Goal: Manage account settings

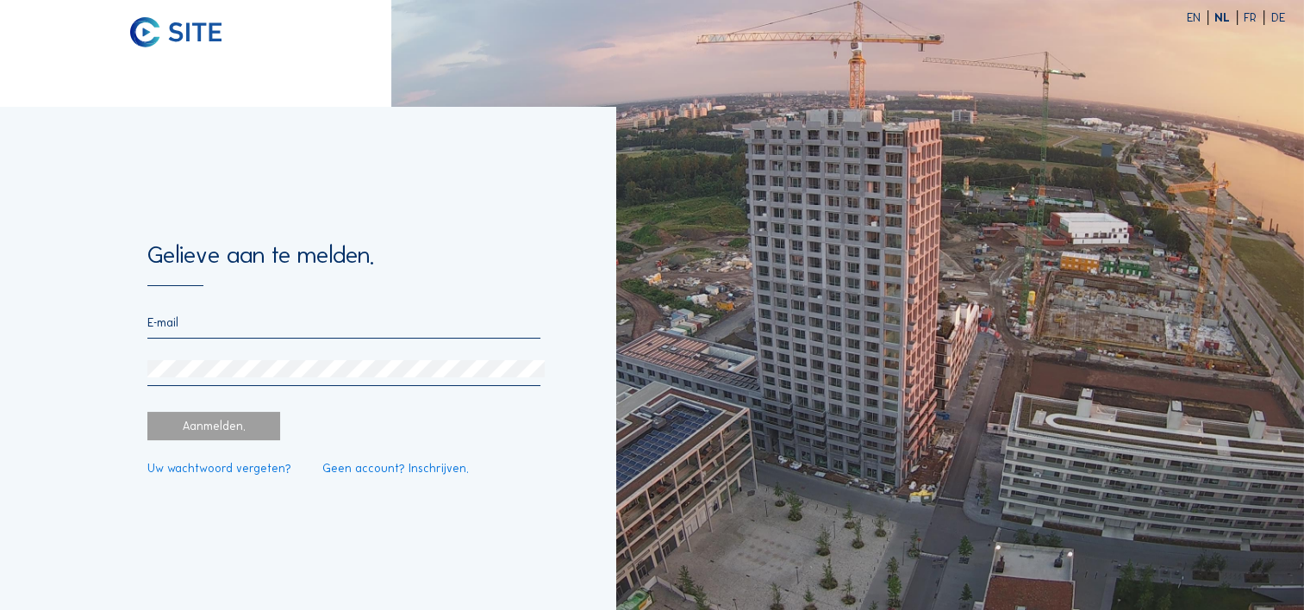
click at [270, 323] on input "email" at bounding box center [343, 322] width 393 height 15
type input "[PERSON_NAME][EMAIL_ADDRESS][DOMAIN_NAME]"
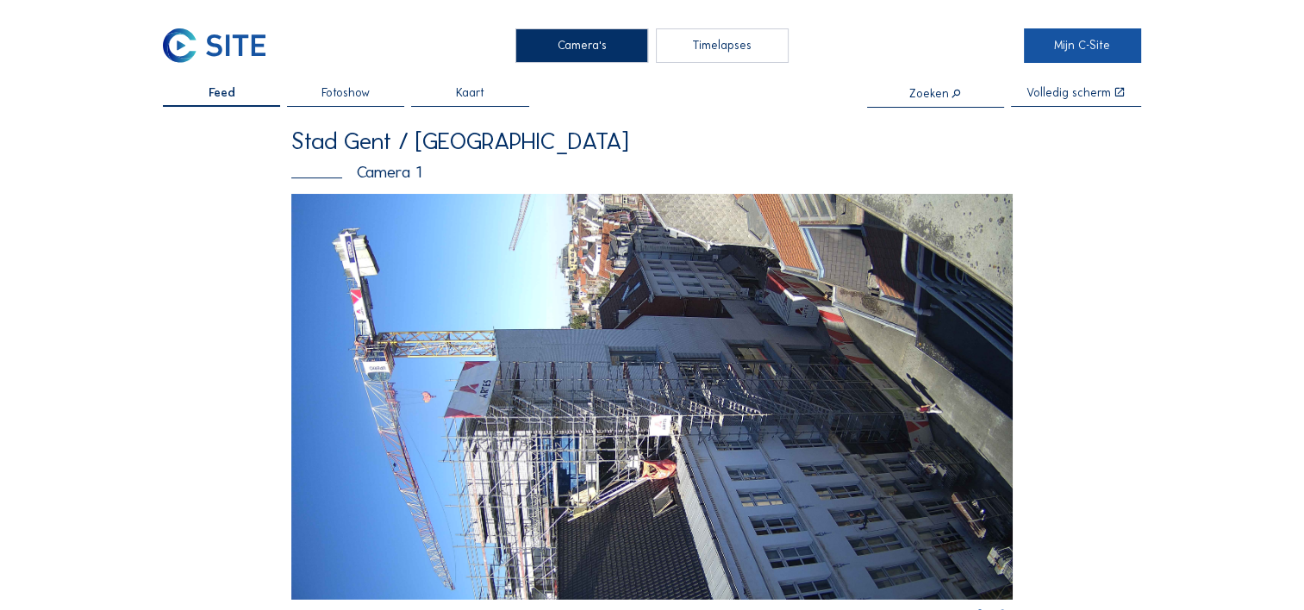
click at [1104, 45] on link "Mijn C-Site" at bounding box center [1082, 45] width 117 height 34
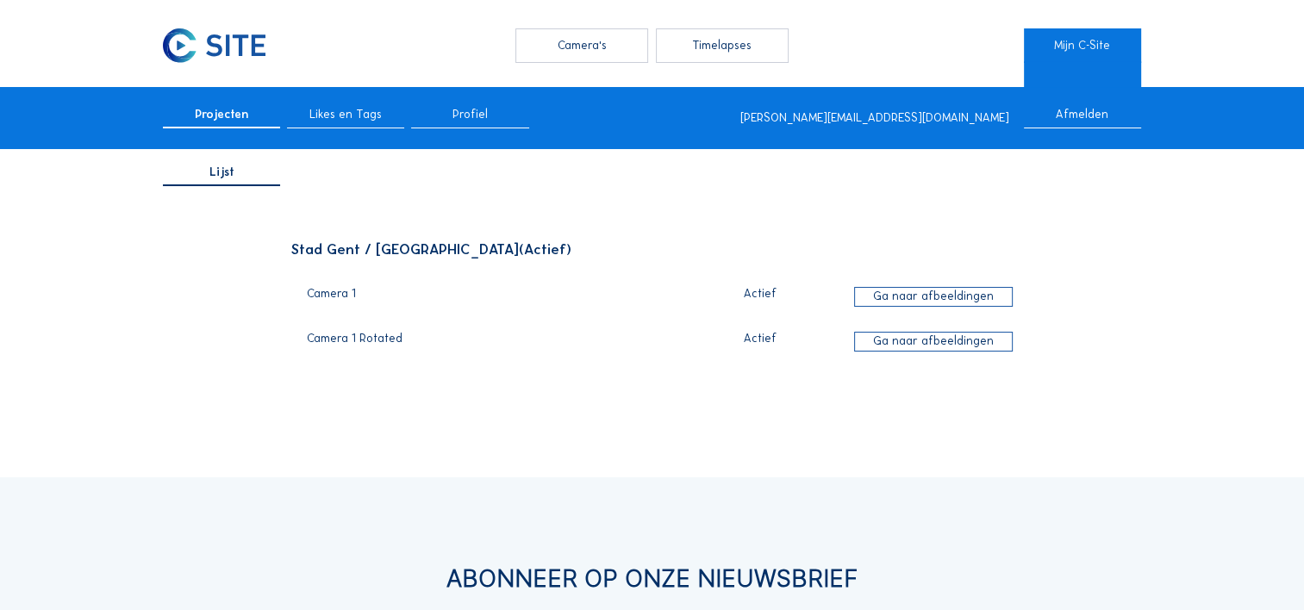
click at [482, 114] on span "Profiel" at bounding box center [469, 115] width 35 height 12
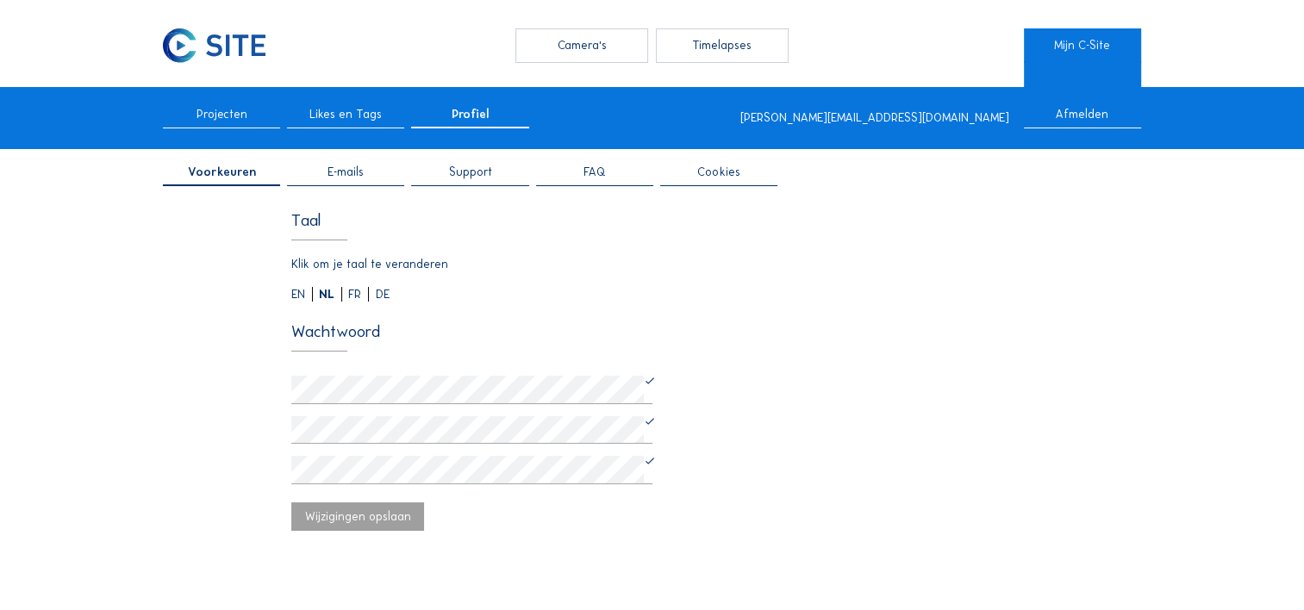
click at [569, 275] on div "Taal Klik om je taal te veranderen EN NL FR DE Wachtwoord" at bounding box center [651, 351] width 721 height 278
click at [352, 171] on span "E-mails" at bounding box center [345, 172] width 36 height 12
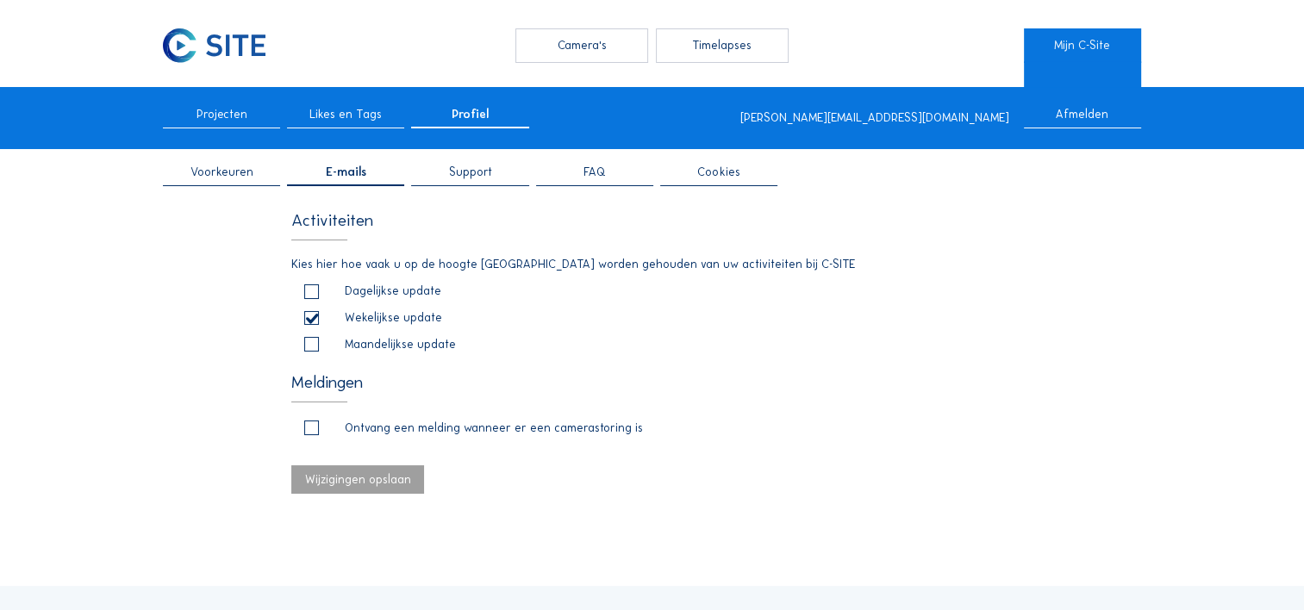
click at [500, 174] on div "Support" at bounding box center [469, 176] width 117 height 20
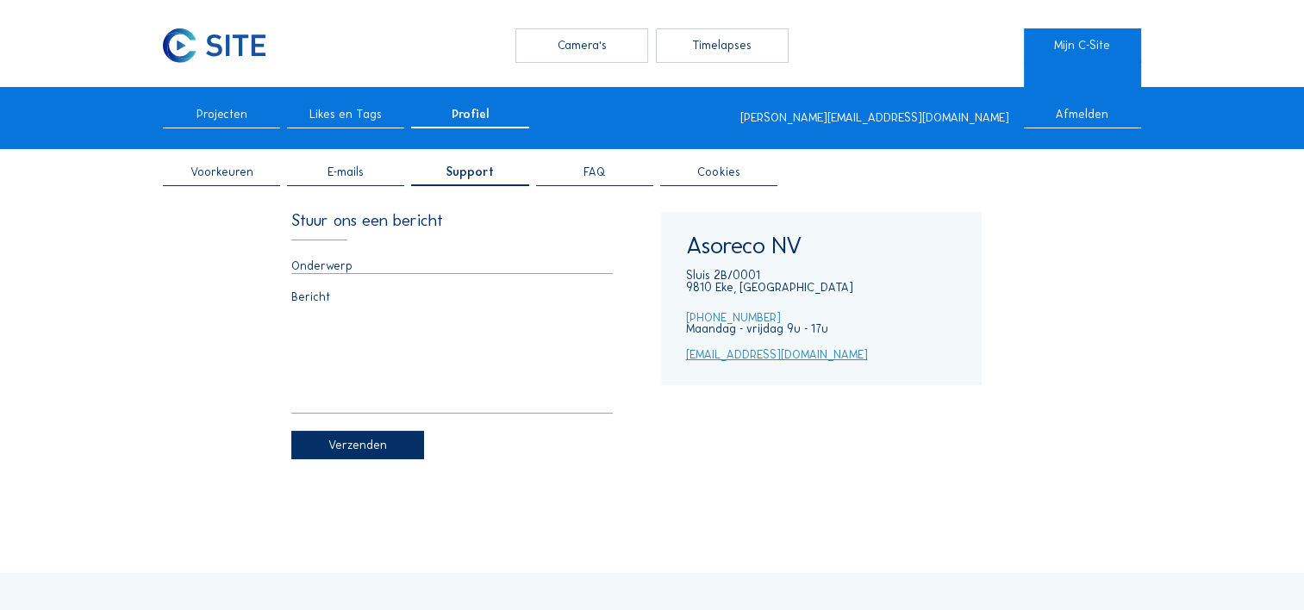
click at [604, 183] on div "FAQ" at bounding box center [594, 176] width 117 height 20
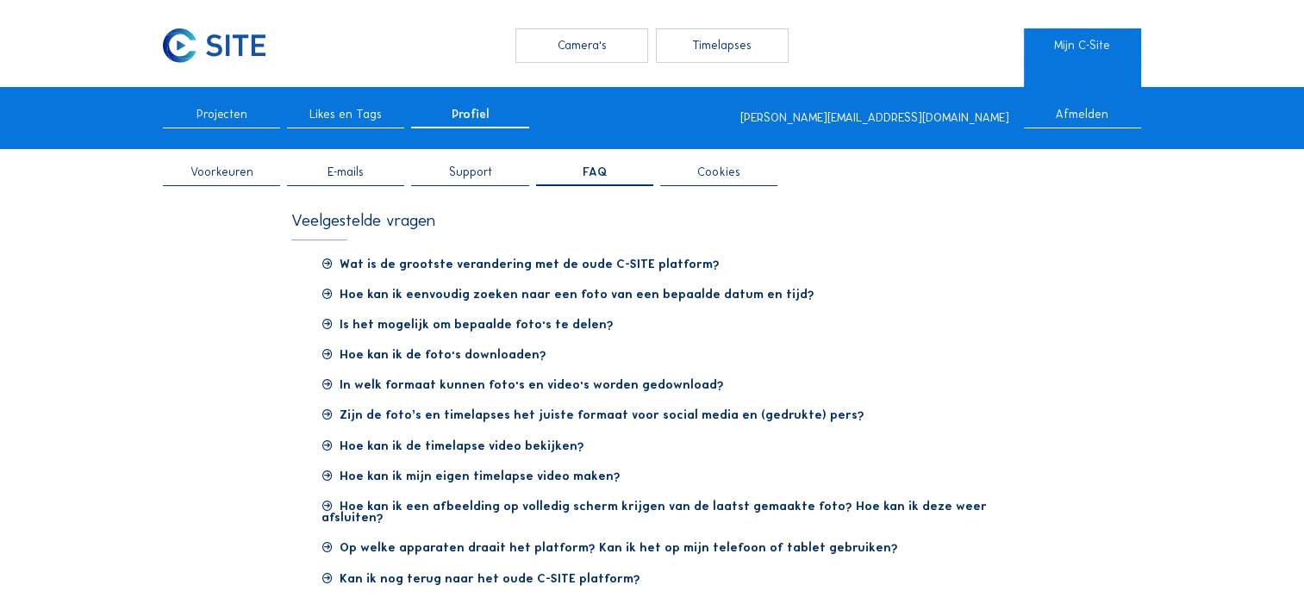
click at [238, 178] on span "Voorkeuren" at bounding box center [221, 172] width 63 height 12
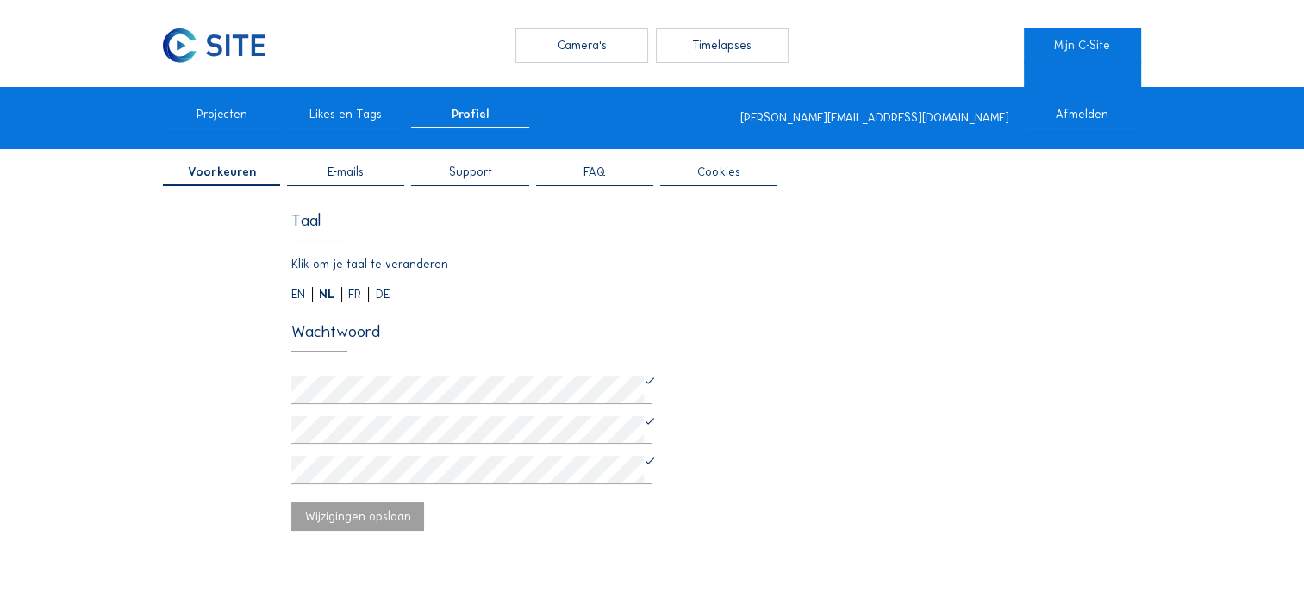
click at [562, 48] on div "Camera's" at bounding box center [581, 45] width 133 height 34
